Goal: Information Seeking & Learning: Find specific fact

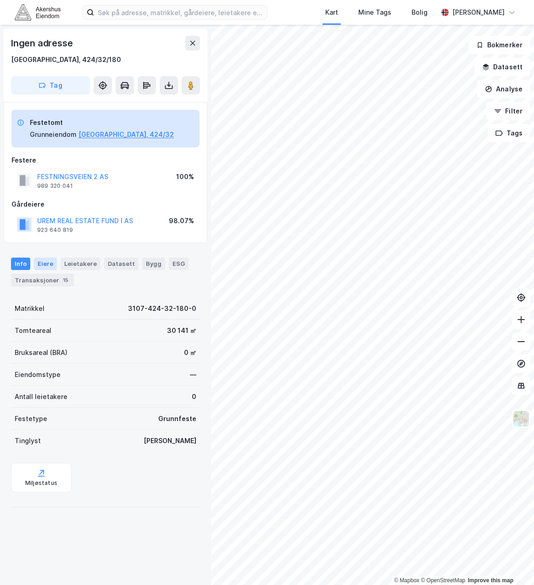
click at [50, 266] on div "Eiere" at bounding box center [45, 264] width 23 height 12
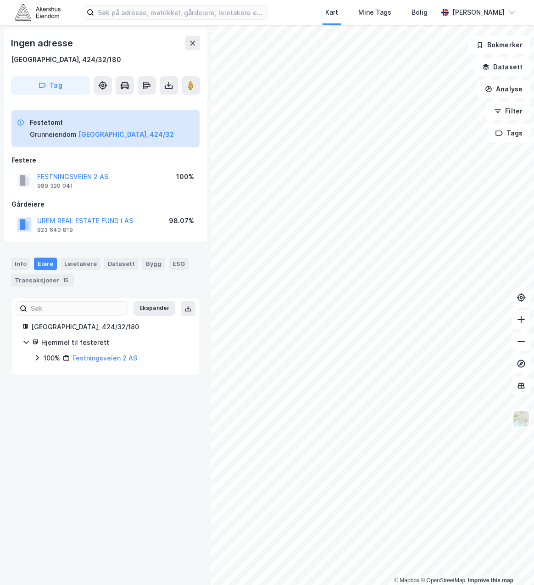
click at [71, 343] on div "Hjemmel til festerett" at bounding box center [114, 342] width 147 height 11
drag, startPoint x: 71, startPoint y: 343, endPoint x: 152, endPoint y: 343, distance: 81.2
click at [152, 343] on div "Hjemmel til festerett" at bounding box center [114, 342] width 147 height 11
click at [83, 340] on div "Hjemmel til festerett" at bounding box center [114, 342] width 147 height 11
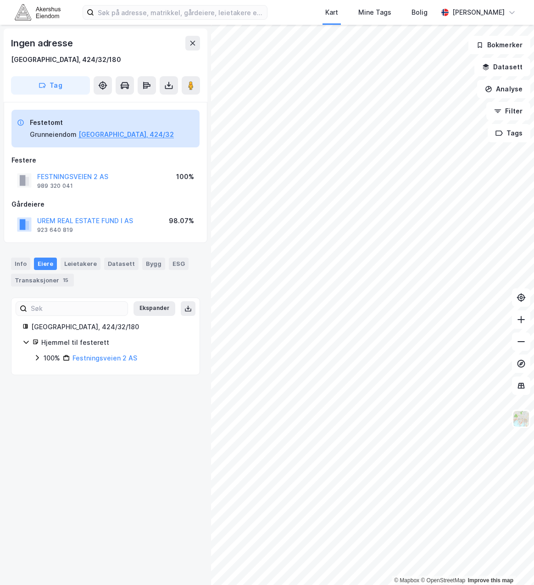
click at [19, 257] on div "Info [PERSON_NAME] Datasett Bygg ESG Transaksjoner 15" at bounding box center [105, 267] width 211 height 43
click at [23, 267] on div "Info" at bounding box center [20, 264] width 19 height 12
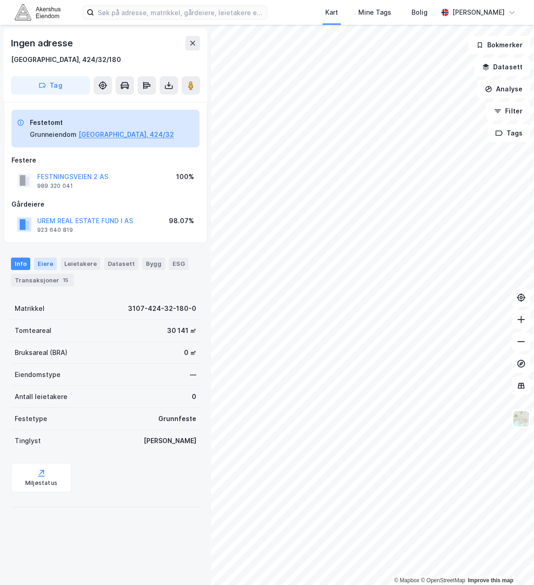
click at [50, 265] on div "Eiere" at bounding box center [45, 264] width 23 height 12
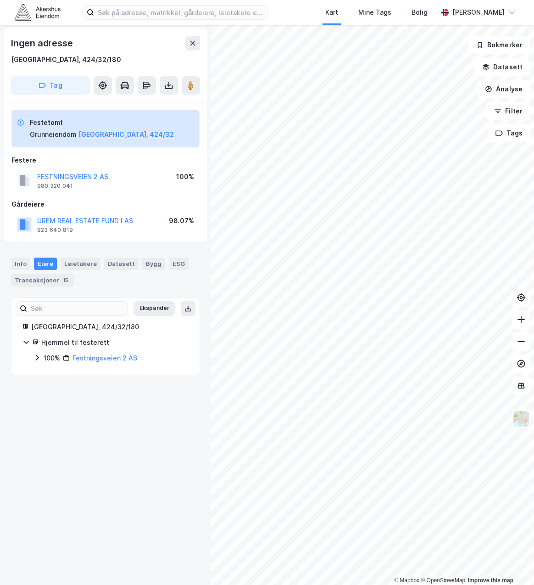
click at [64, 339] on div "Hjemmel til festerett" at bounding box center [114, 342] width 147 height 11
click at [58, 326] on div "[GEOGRAPHIC_DATA], 424/32/180" at bounding box center [109, 326] width 157 height 11
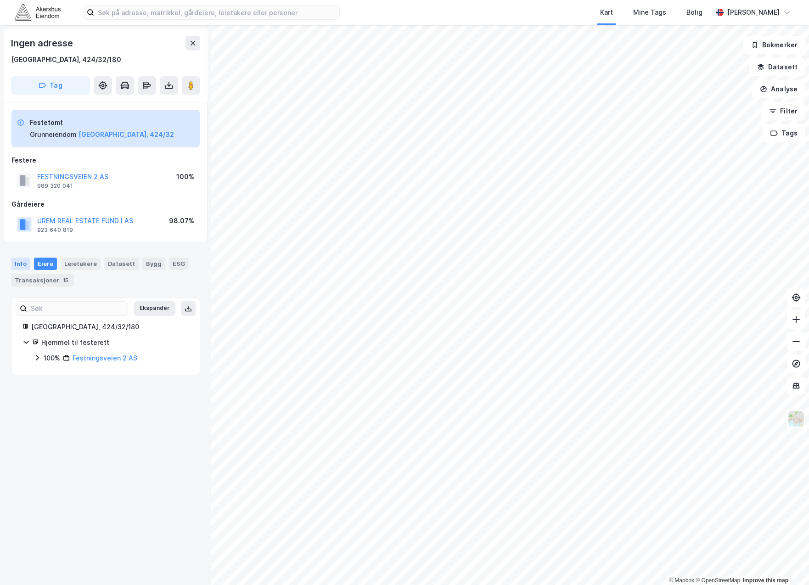
click at [16, 263] on div "Info" at bounding box center [20, 264] width 19 height 12
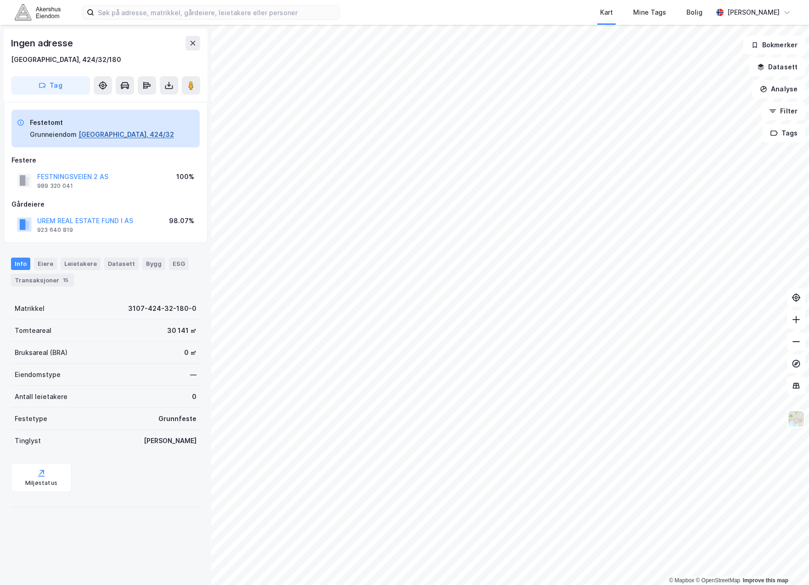
click at [98, 133] on button "[GEOGRAPHIC_DATA], 424/32" at bounding box center [125, 134] width 95 height 11
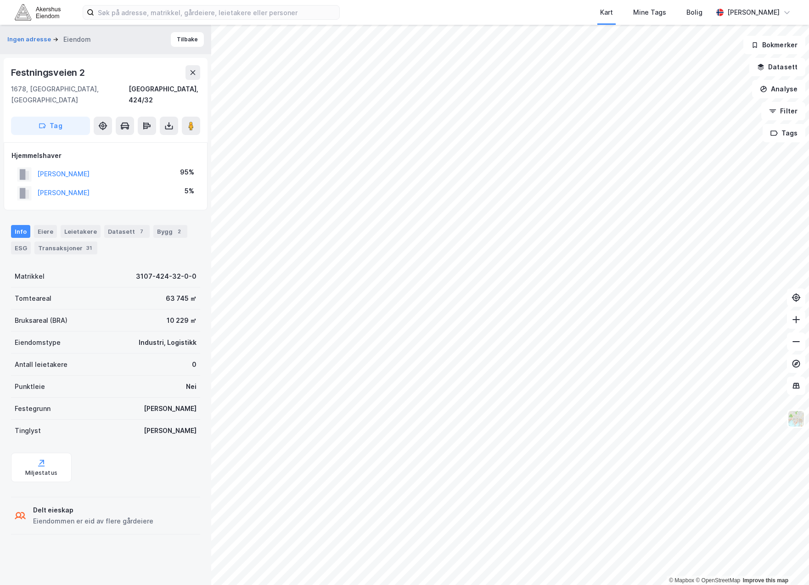
click at [92, 515] on div "Eiendommen er eid av flere gårdeiere" at bounding box center [93, 520] width 120 height 11
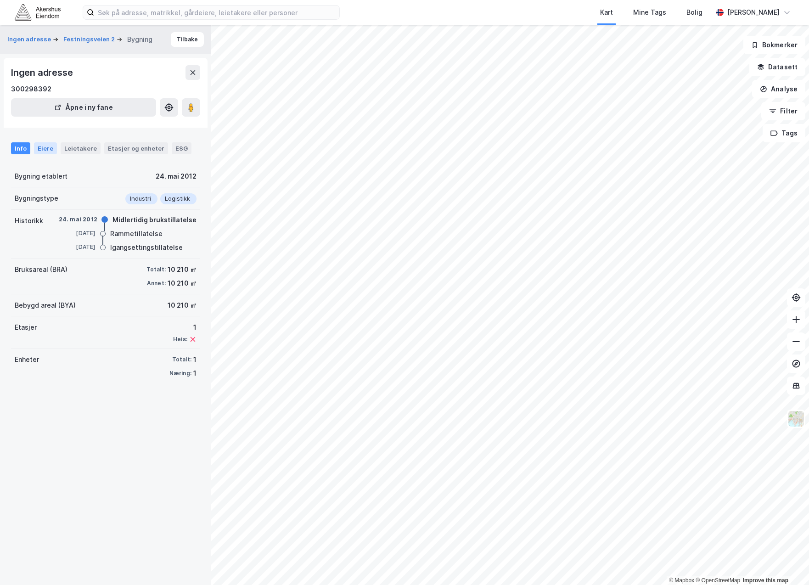
click at [42, 147] on div "Eiere" at bounding box center [45, 148] width 23 height 12
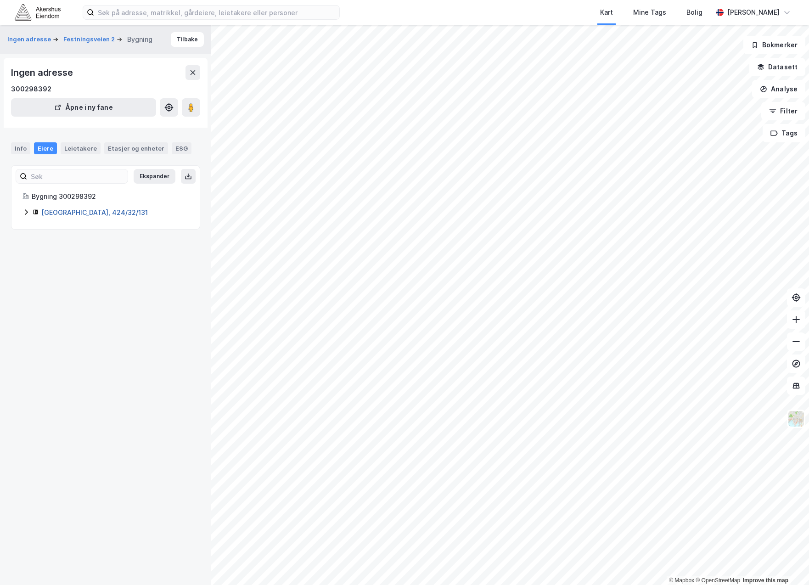
click at [42, 216] on link "[GEOGRAPHIC_DATA], 424/32/131" at bounding box center [94, 212] width 106 height 8
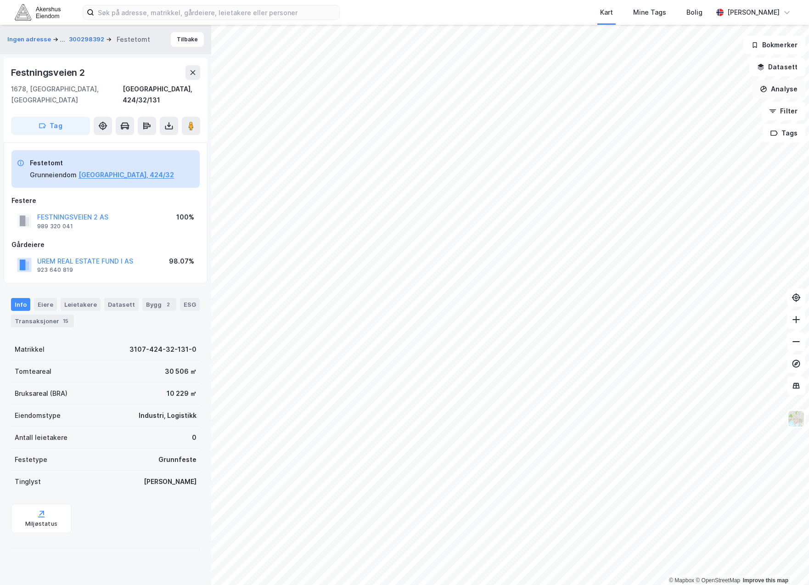
click at [534, 87] on button "Analyse" at bounding box center [778, 89] width 53 height 18
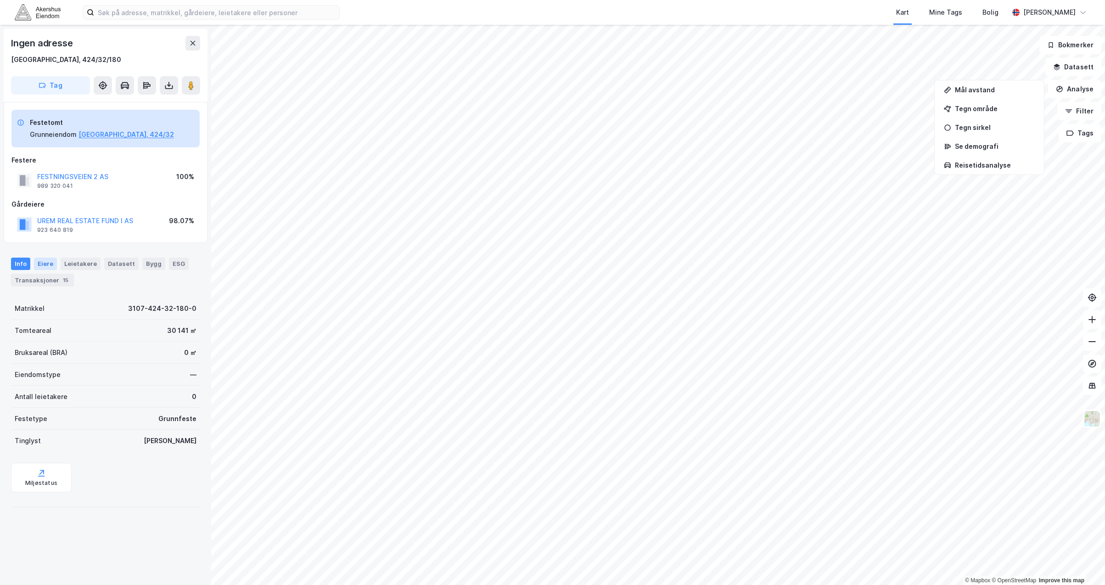
click at [43, 268] on div "Eiere" at bounding box center [45, 264] width 23 height 12
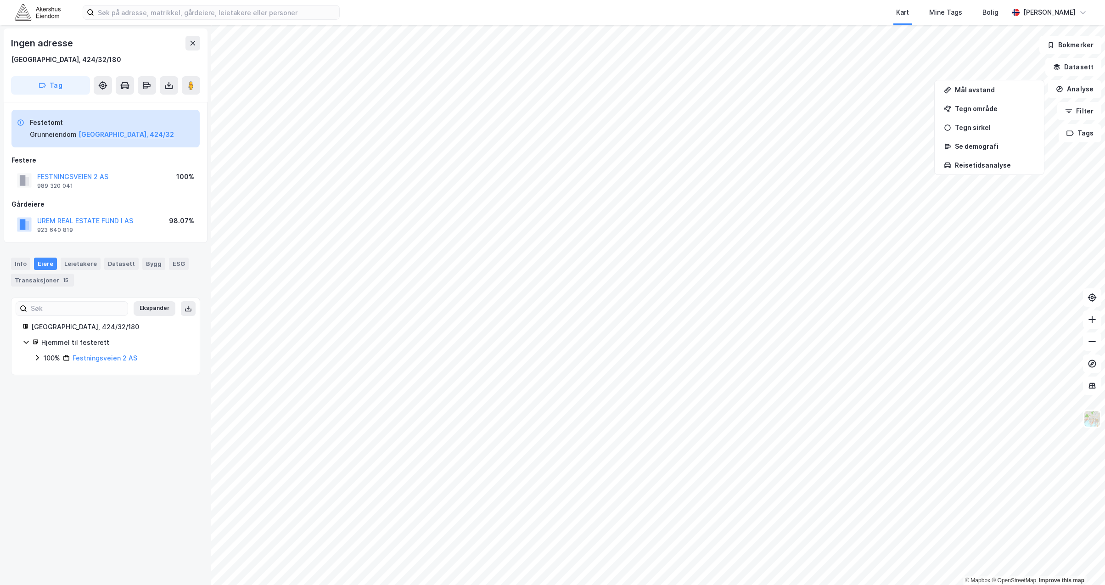
click at [76, 344] on div "Hjemmel til festerett" at bounding box center [114, 342] width 147 height 11
click at [63, 329] on div "[GEOGRAPHIC_DATA], 424/32/180" at bounding box center [109, 326] width 157 height 11
click at [158, 316] on div "Ekspander Fredrikstad, 424/32/180 Hjemmel til festerett 100% Festningsveien 2 AS" at bounding box center [105, 336] width 166 height 55
drag, startPoint x: 158, startPoint y: 316, endPoint x: 156, endPoint y: 312, distance: 4.7
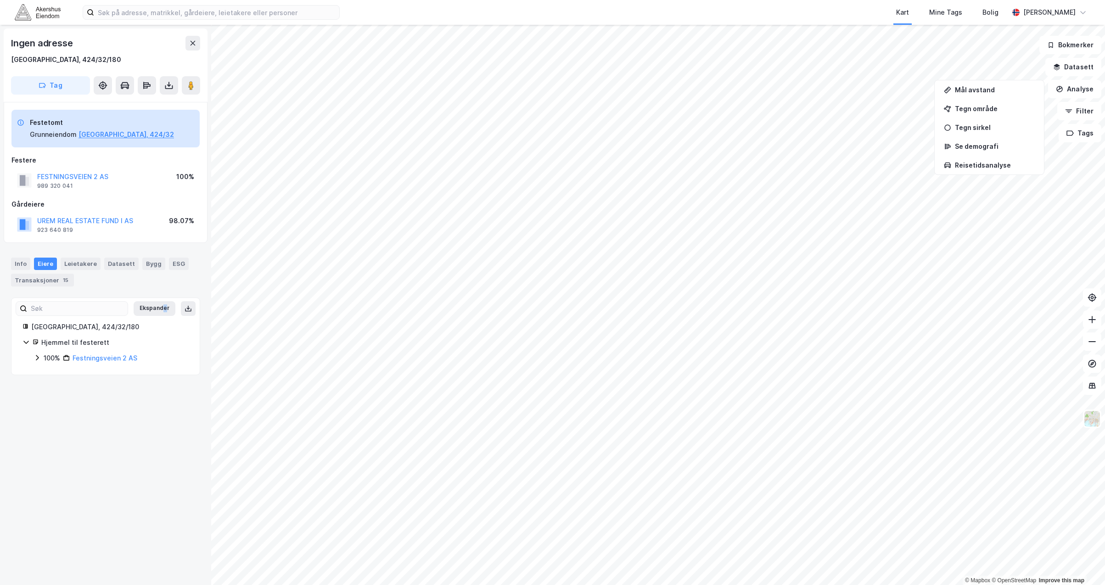
click at [156, 312] on button "Ekspander" at bounding box center [155, 308] width 42 height 15
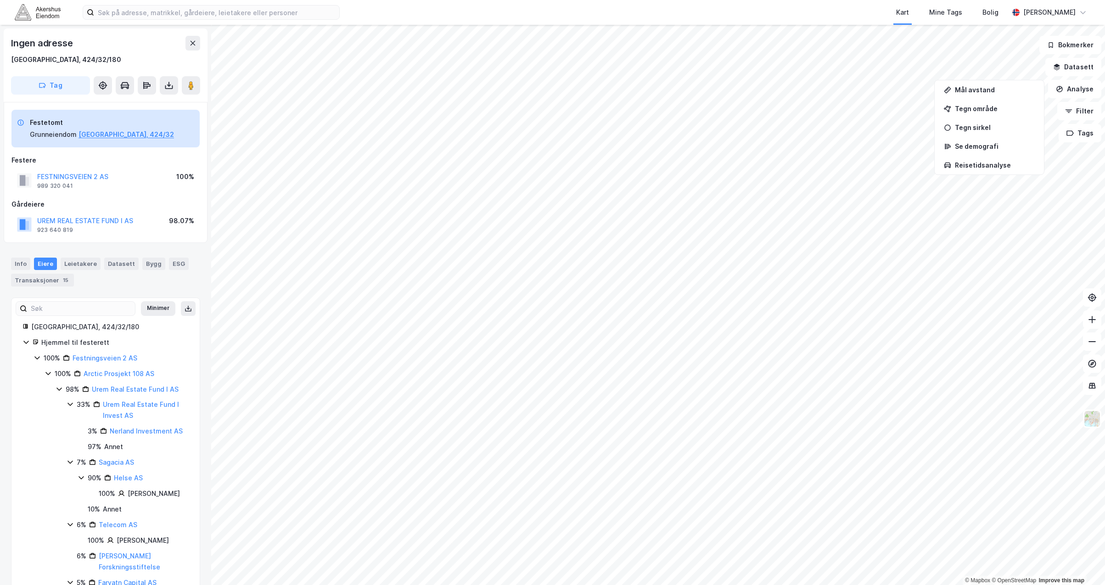
click at [74, 343] on div "Hjemmel til festerett" at bounding box center [119, 342] width 156 height 11
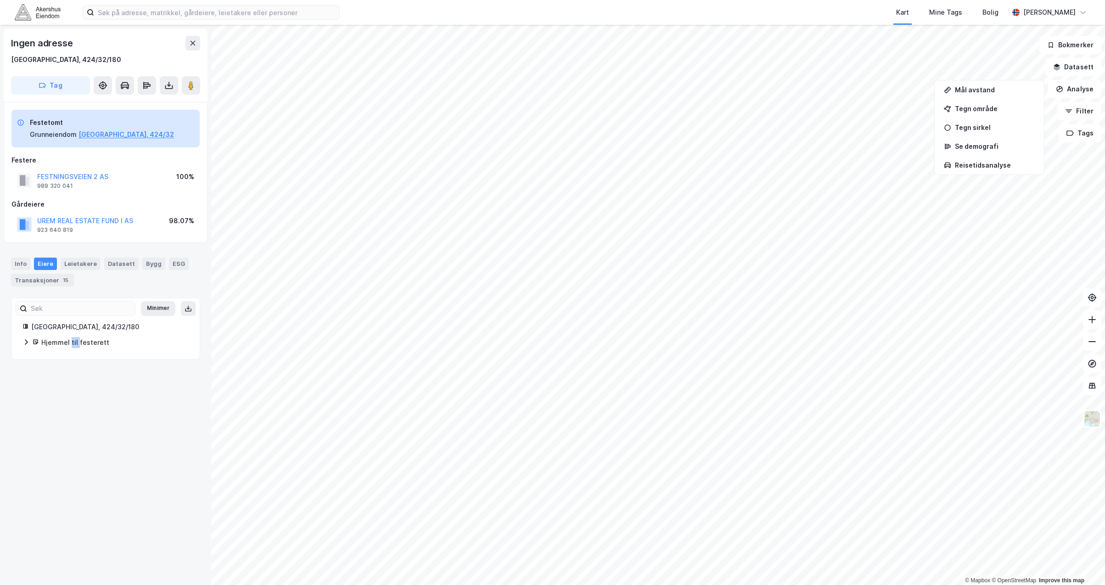
click at [74, 343] on div "Hjemmel til festerett" at bounding box center [114, 342] width 147 height 11
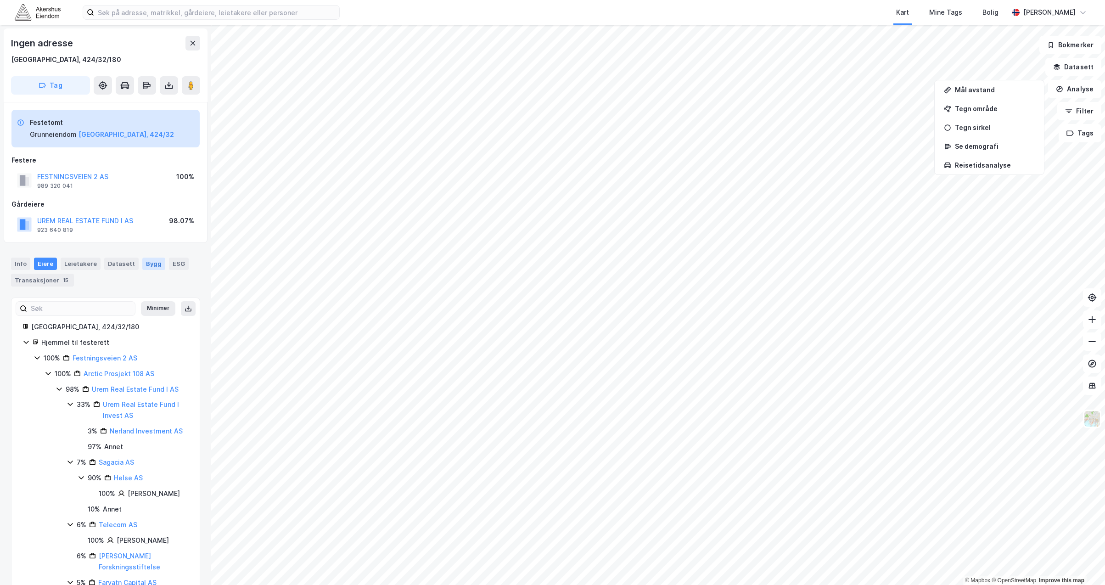
click at [144, 267] on div "Bygg" at bounding box center [153, 264] width 23 height 12
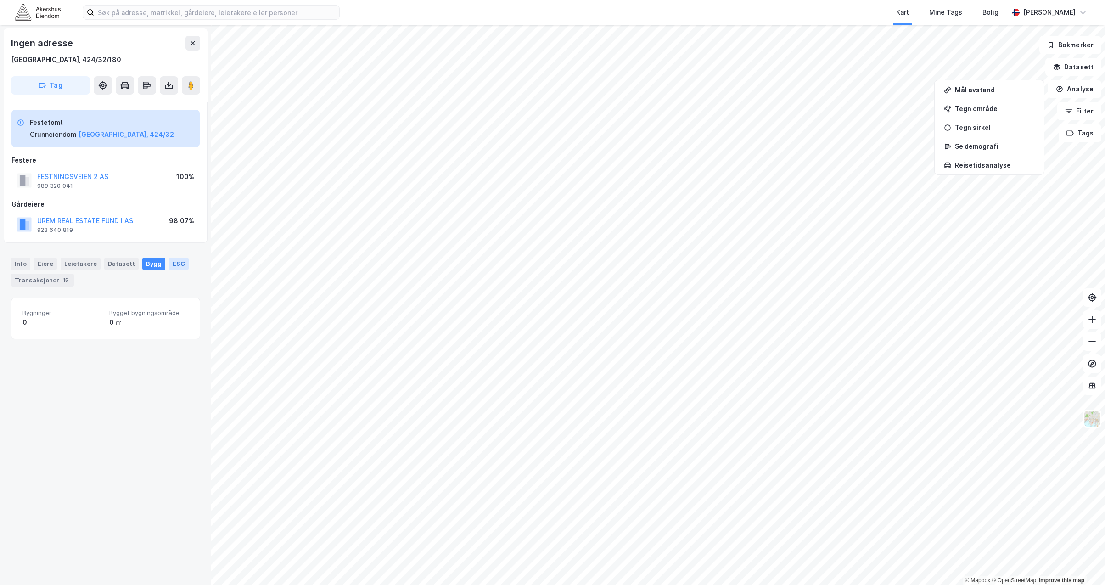
click at [169, 262] on div "ESG" at bounding box center [179, 264] width 20 height 12
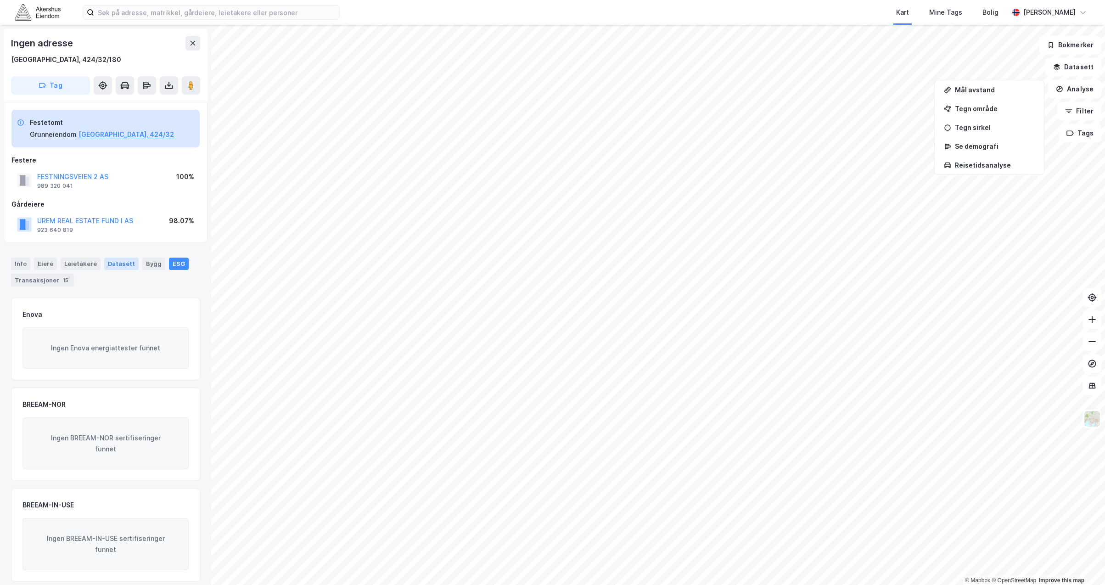
click at [108, 263] on div "Datasett" at bounding box center [121, 264] width 34 height 12
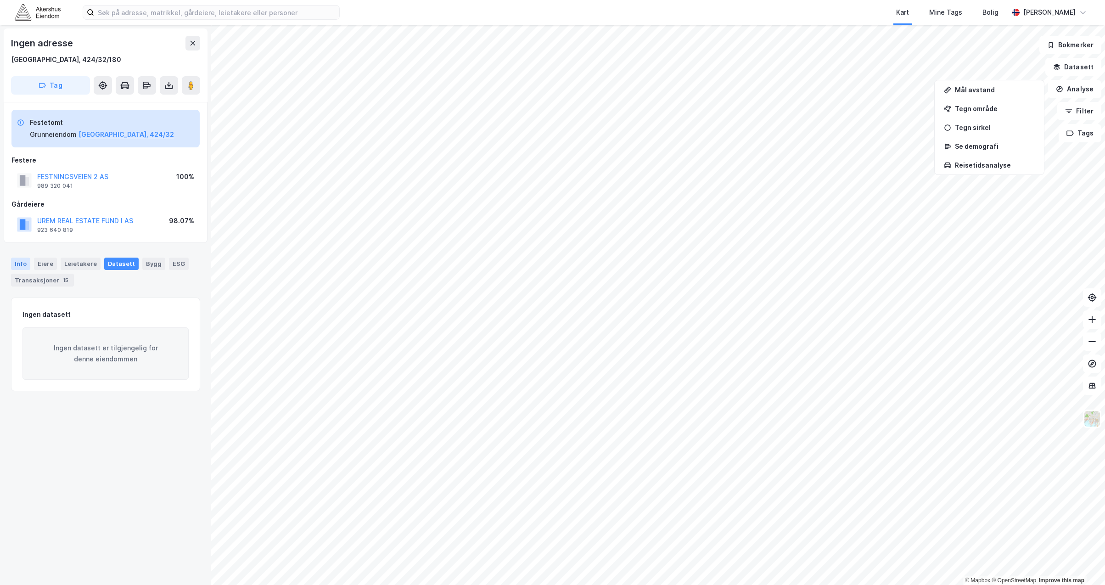
click at [28, 262] on div "Info" at bounding box center [20, 264] width 19 height 12
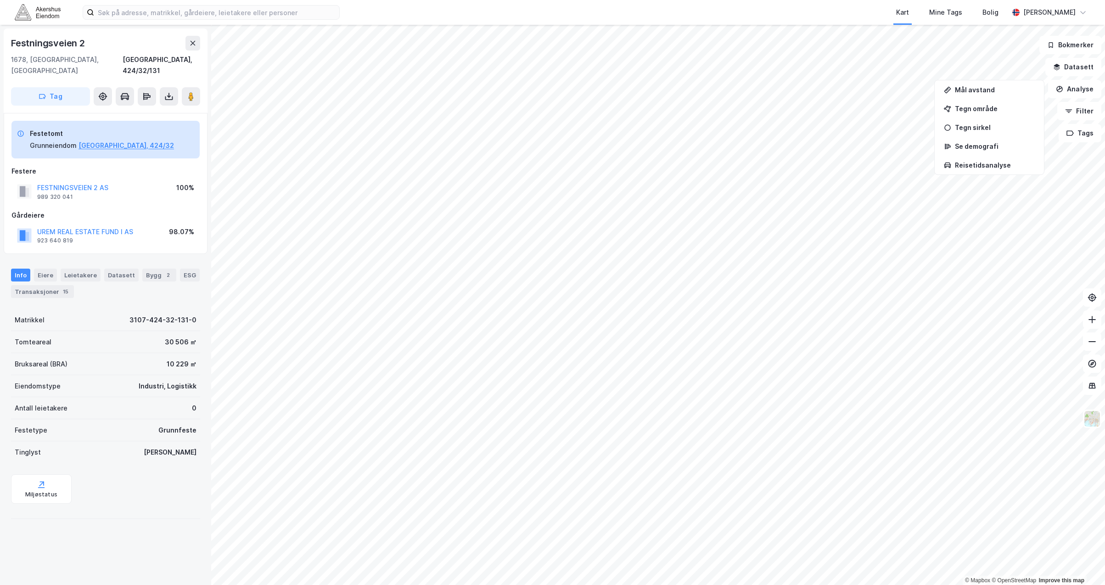
click at [19, 130] on icon at bounding box center [20, 133] width 7 height 7
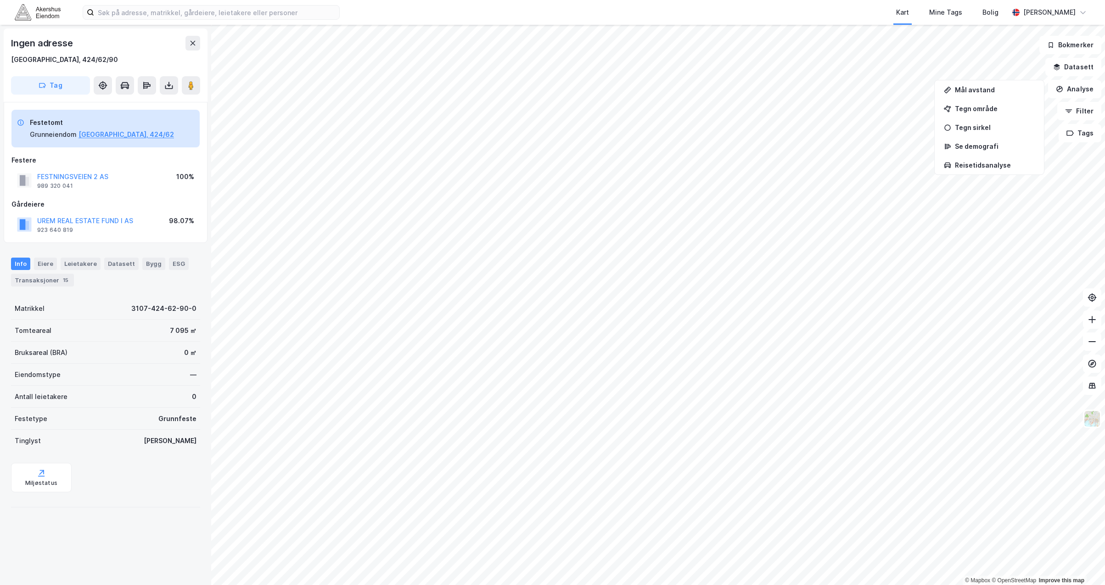
click at [33, 128] on div "Festetomt" at bounding box center [102, 122] width 144 height 11
